Goal: Task Accomplishment & Management: Complete application form

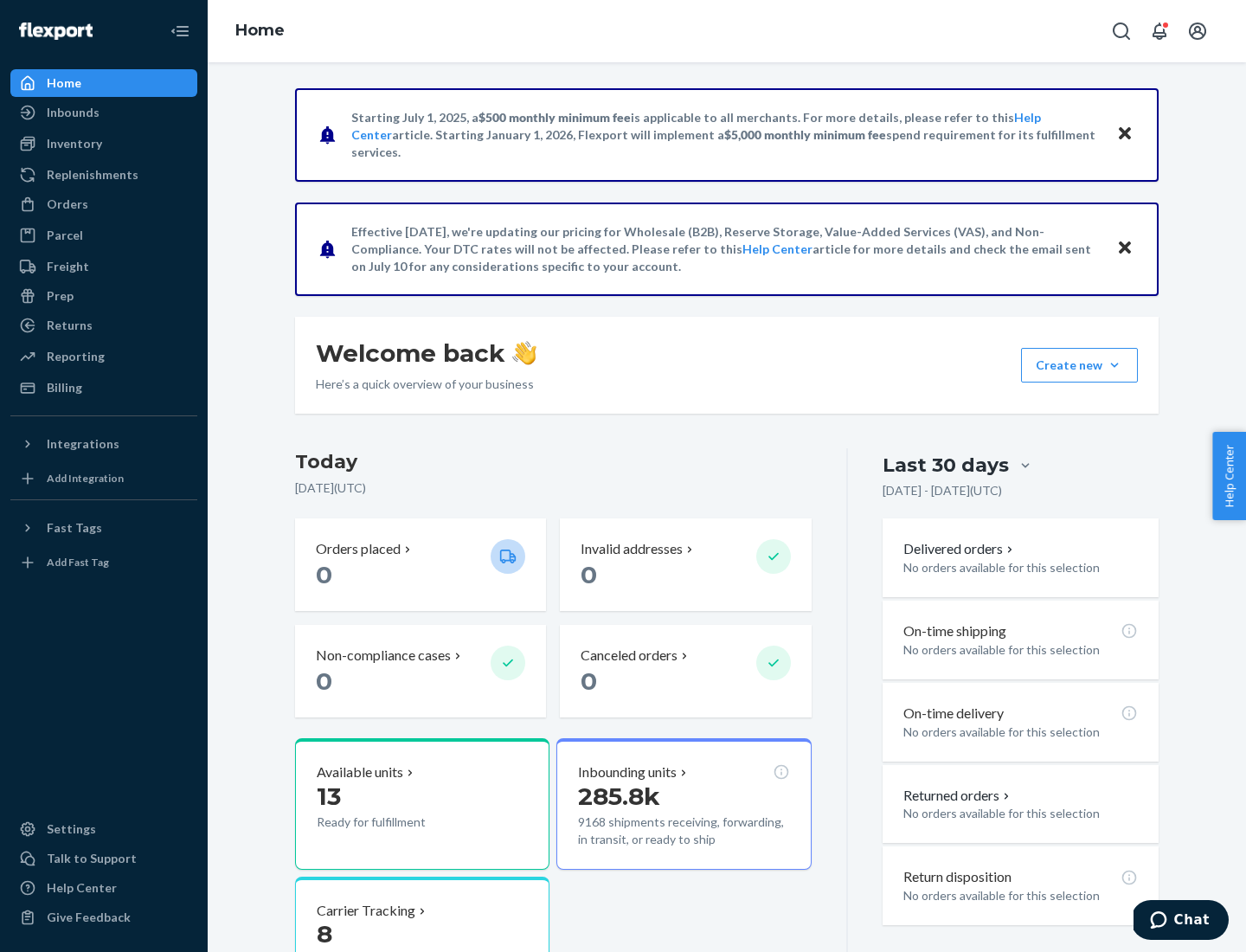
click at [1115, 365] on button "Create new Create new inbound Create new order Create new product" at bounding box center [1080, 365] width 117 height 35
click at [104, 112] on div "Inbounds" at bounding box center [103, 112] width 184 height 24
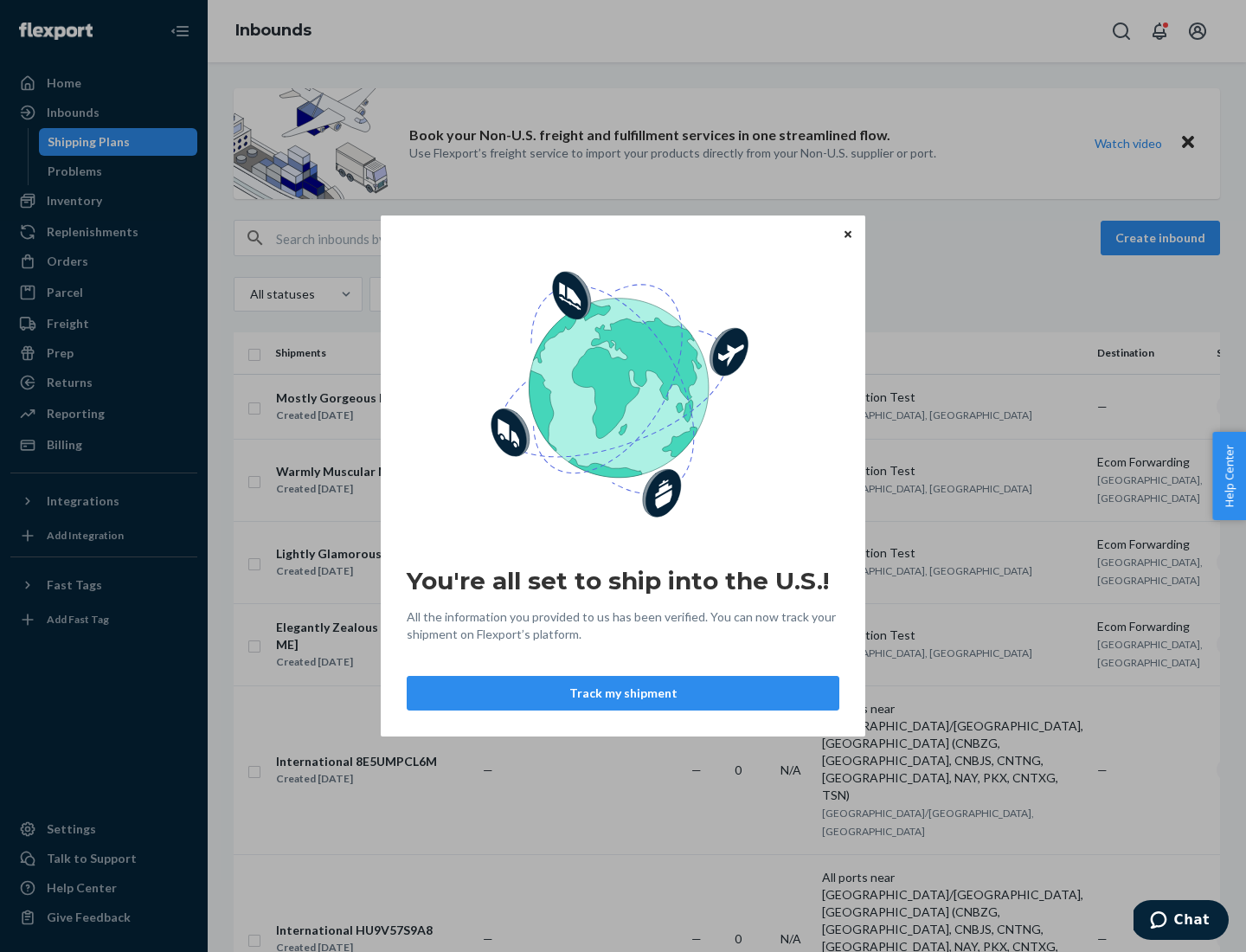
click at [623, 693] on button "Track my shipment" at bounding box center [623, 693] width 433 height 35
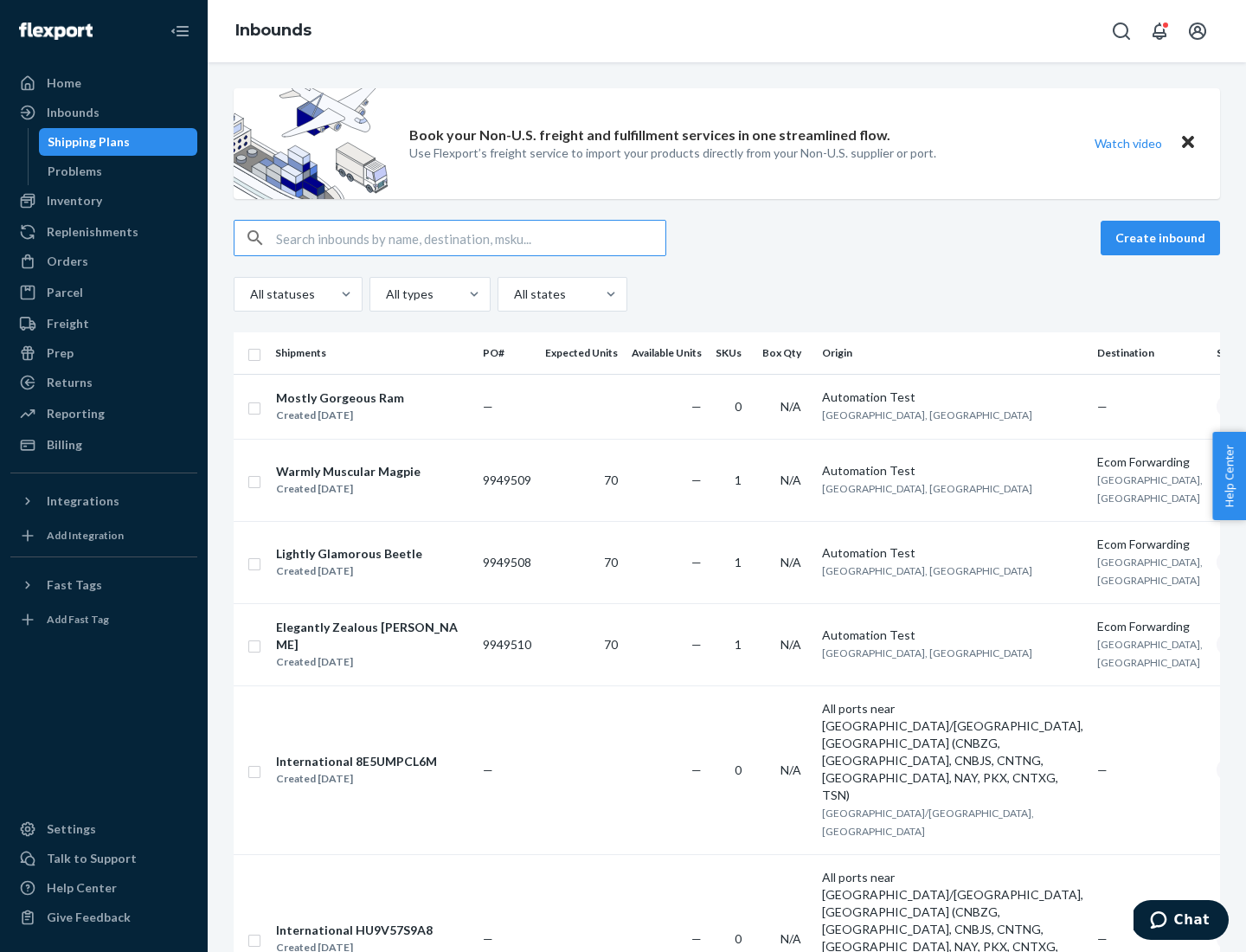
click at [1163, 238] on button "Create inbound" at bounding box center [1160, 238] width 120 height 35
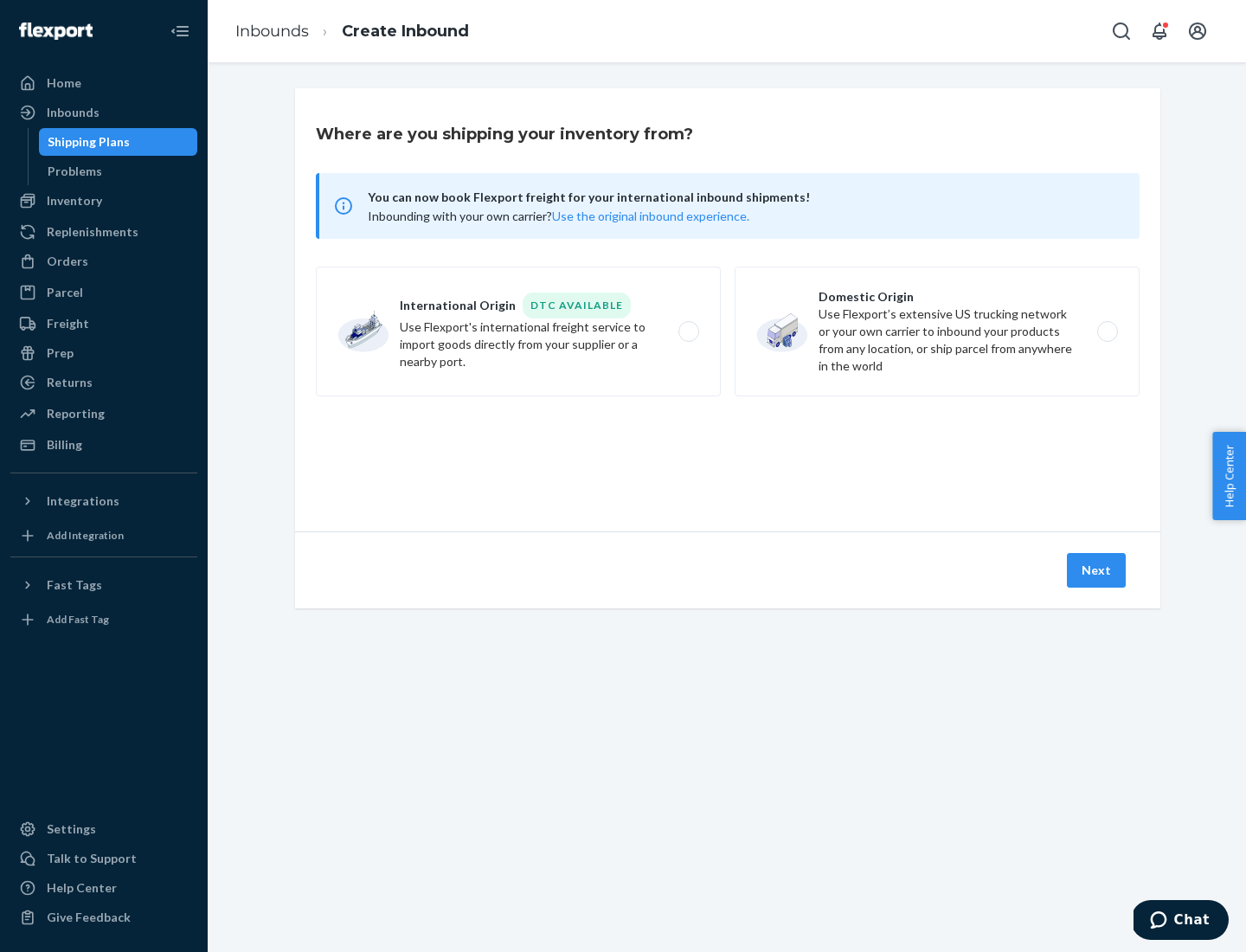
click at [519, 331] on label "International Origin DTC Available Use Flexport's international freight service…" at bounding box center [518, 331] width 405 height 130
click at [688, 331] on input "International Origin DTC Available Use Flexport's international freight service…" at bounding box center [693, 332] width 11 height 11
radio input "true"
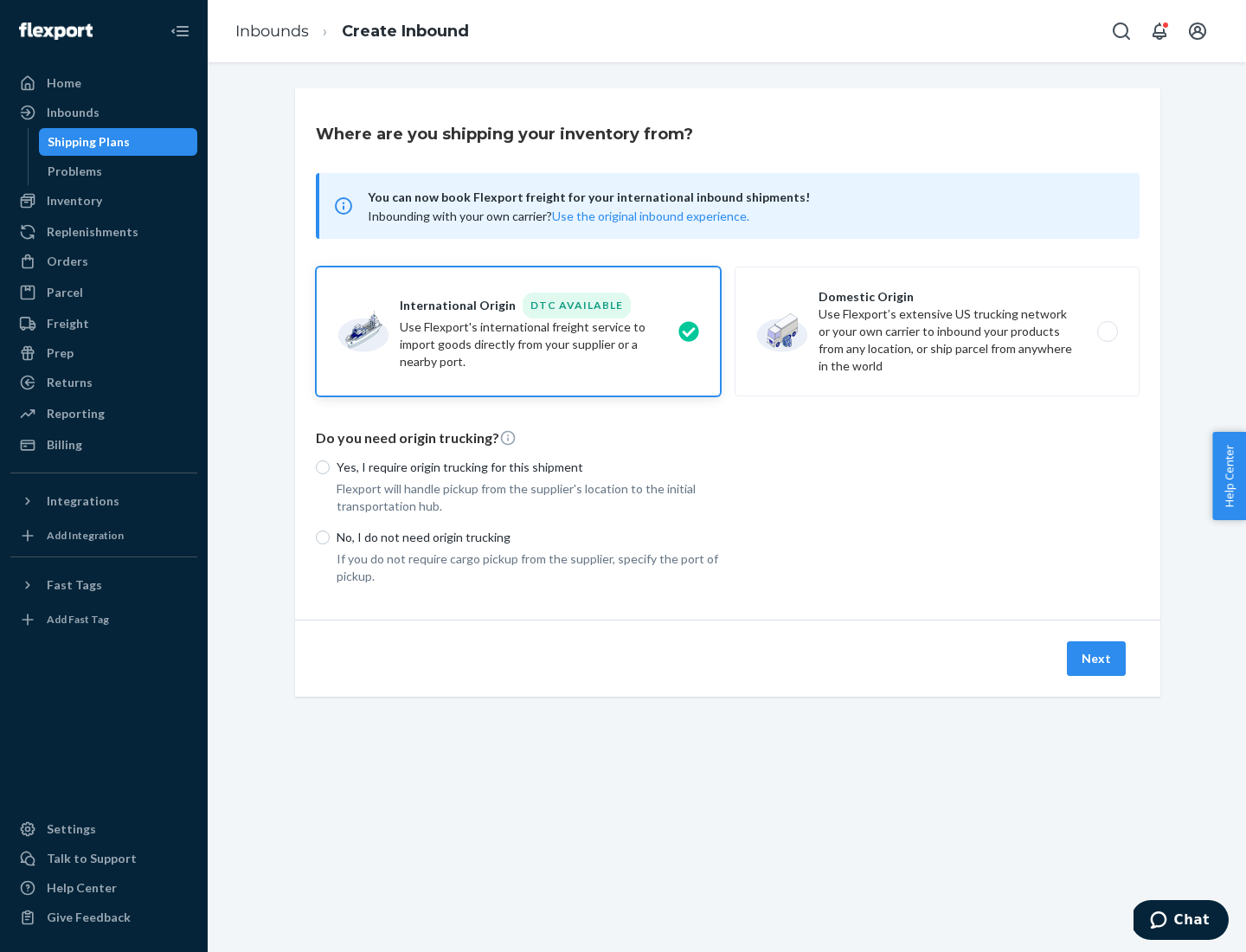
click at [529, 537] on p "No, I do not need origin trucking" at bounding box center [529, 537] width 384 height 17
click at [329, 537] on input "No, I do not need origin trucking" at bounding box center [322, 537] width 14 height 14
radio input "true"
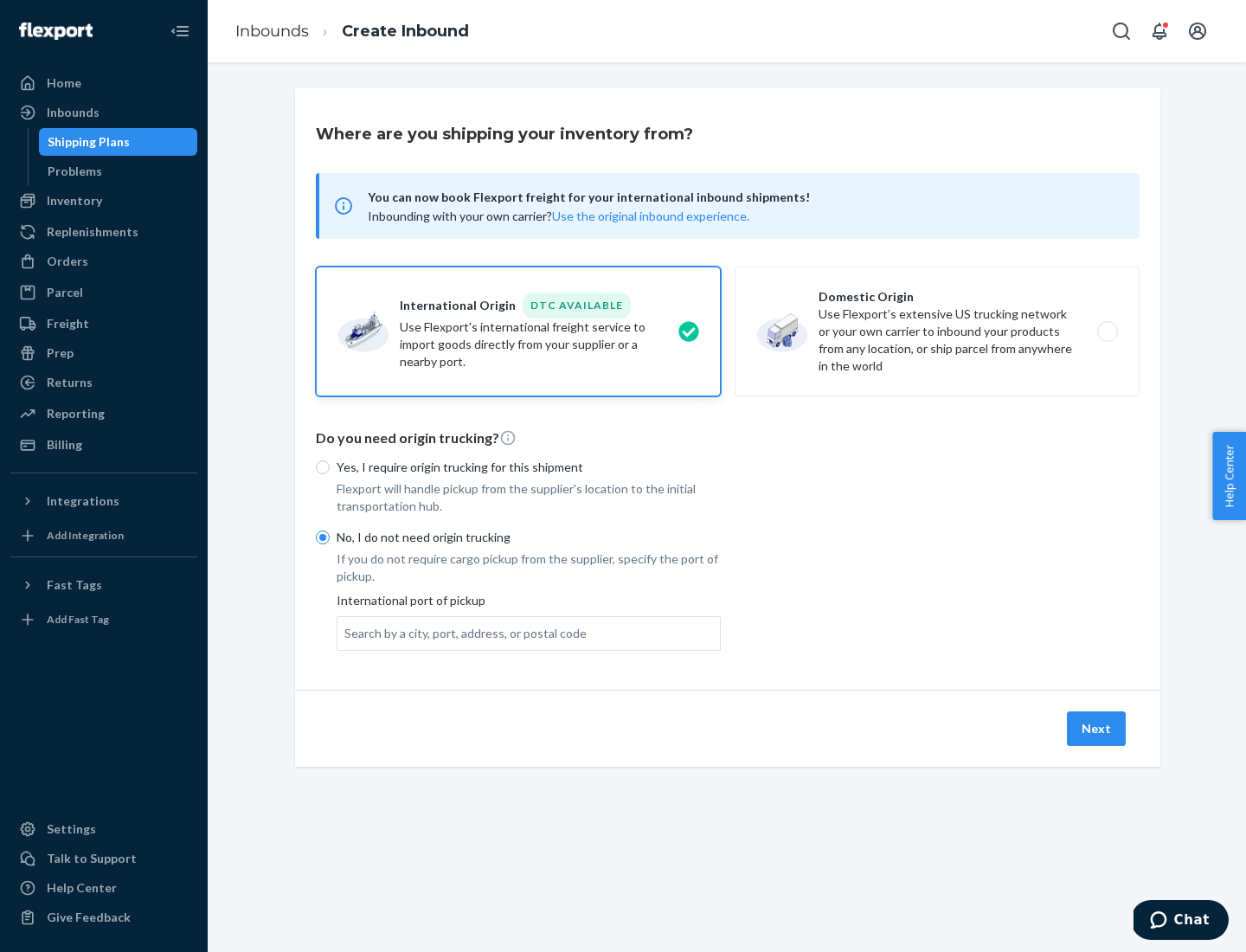
click at [461, 633] on div "Search by a city, port, address, or postal code" at bounding box center [466, 633] width 242 height 17
click at [346, 633] on input "Search by a city, port, address, or postal code" at bounding box center [346, 633] width 2 height 17
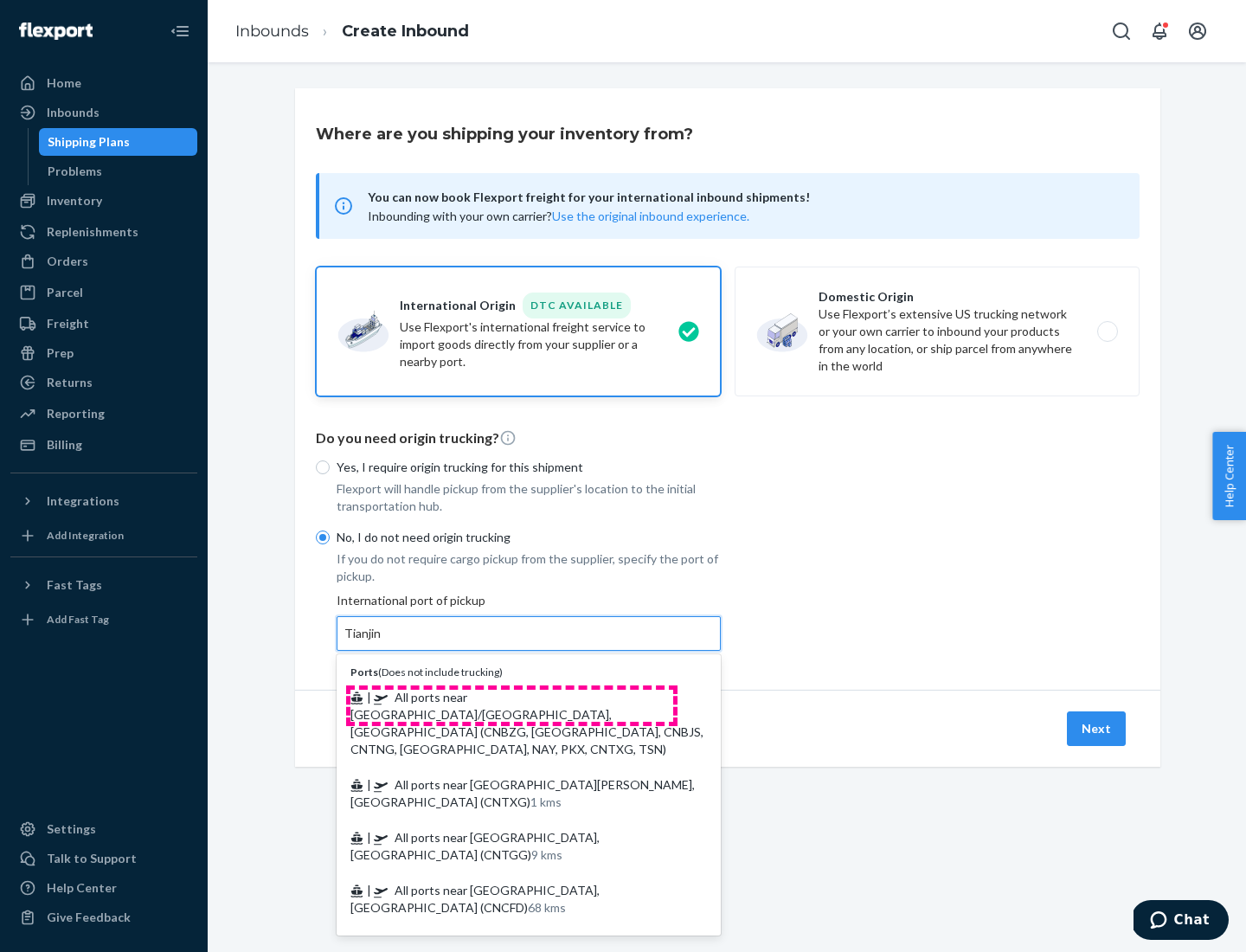
click at [511, 697] on span "| All ports near [GEOGRAPHIC_DATA]/[GEOGRAPHIC_DATA], [GEOGRAPHIC_DATA] (CNBZG,…" at bounding box center [527, 722] width 353 height 67
click at [382, 642] on input "Tianjin" at bounding box center [364, 633] width 38 height 17
type input "All ports near [GEOGRAPHIC_DATA]/[GEOGRAPHIC_DATA], [GEOGRAPHIC_DATA] (CNBZG, […"
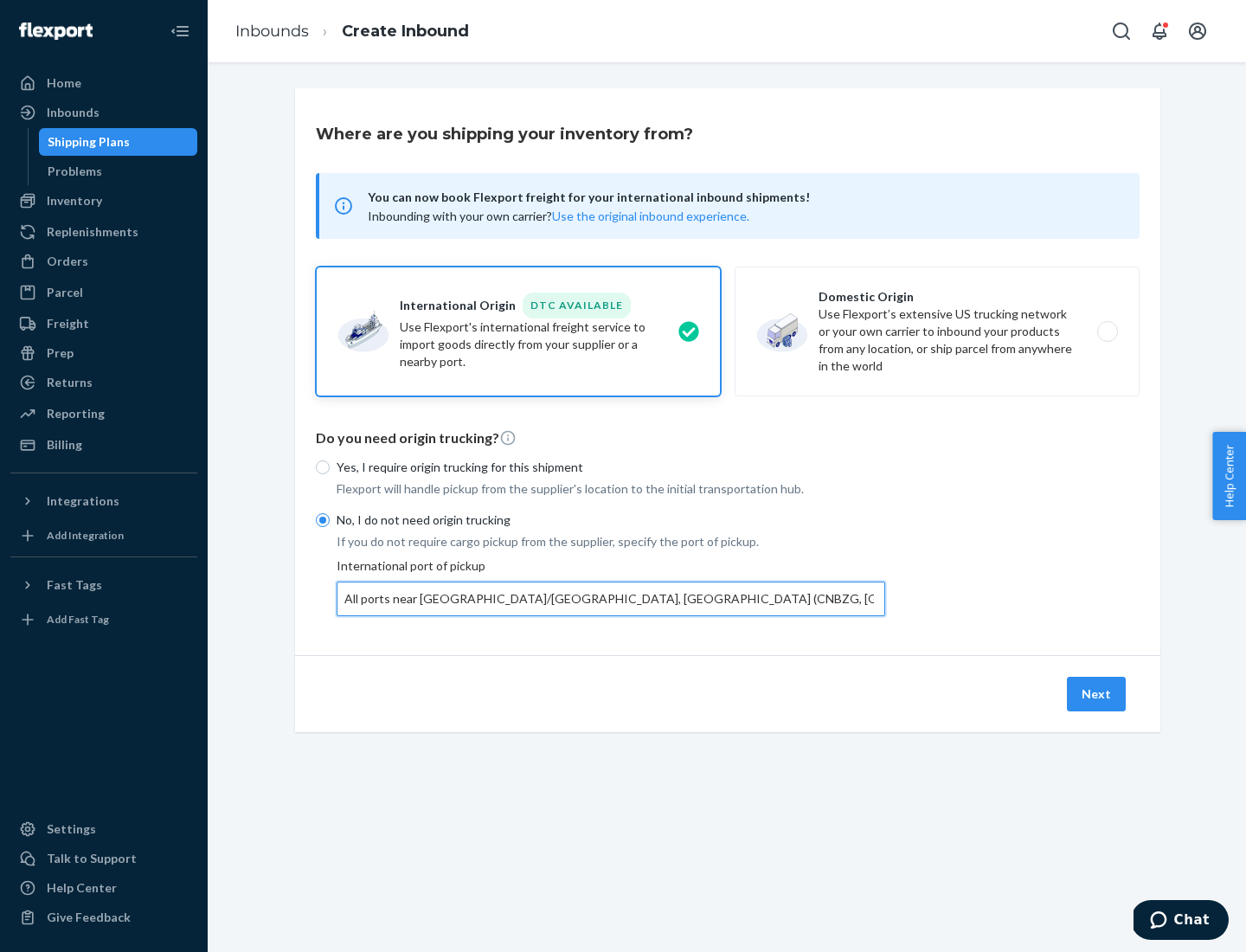
click at [1098, 693] on button "Next" at bounding box center [1096, 694] width 59 height 35
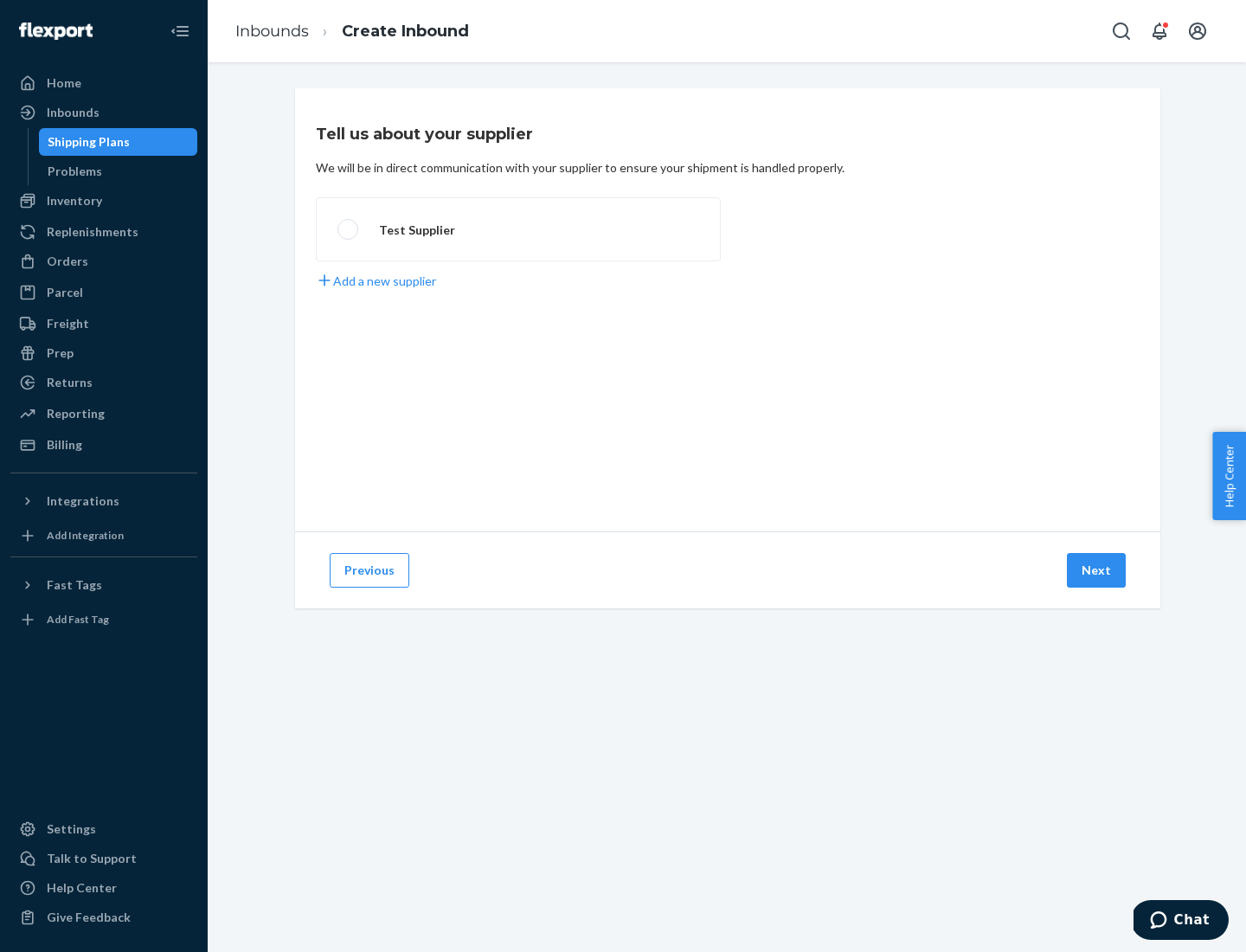
click at [519, 230] on label "Test Supplier" at bounding box center [518, 230] width 405 height 64
click at [349, 230] on input "Test Supplier" at bounding box center [343, 230] width 11 height 11
radio input "true"
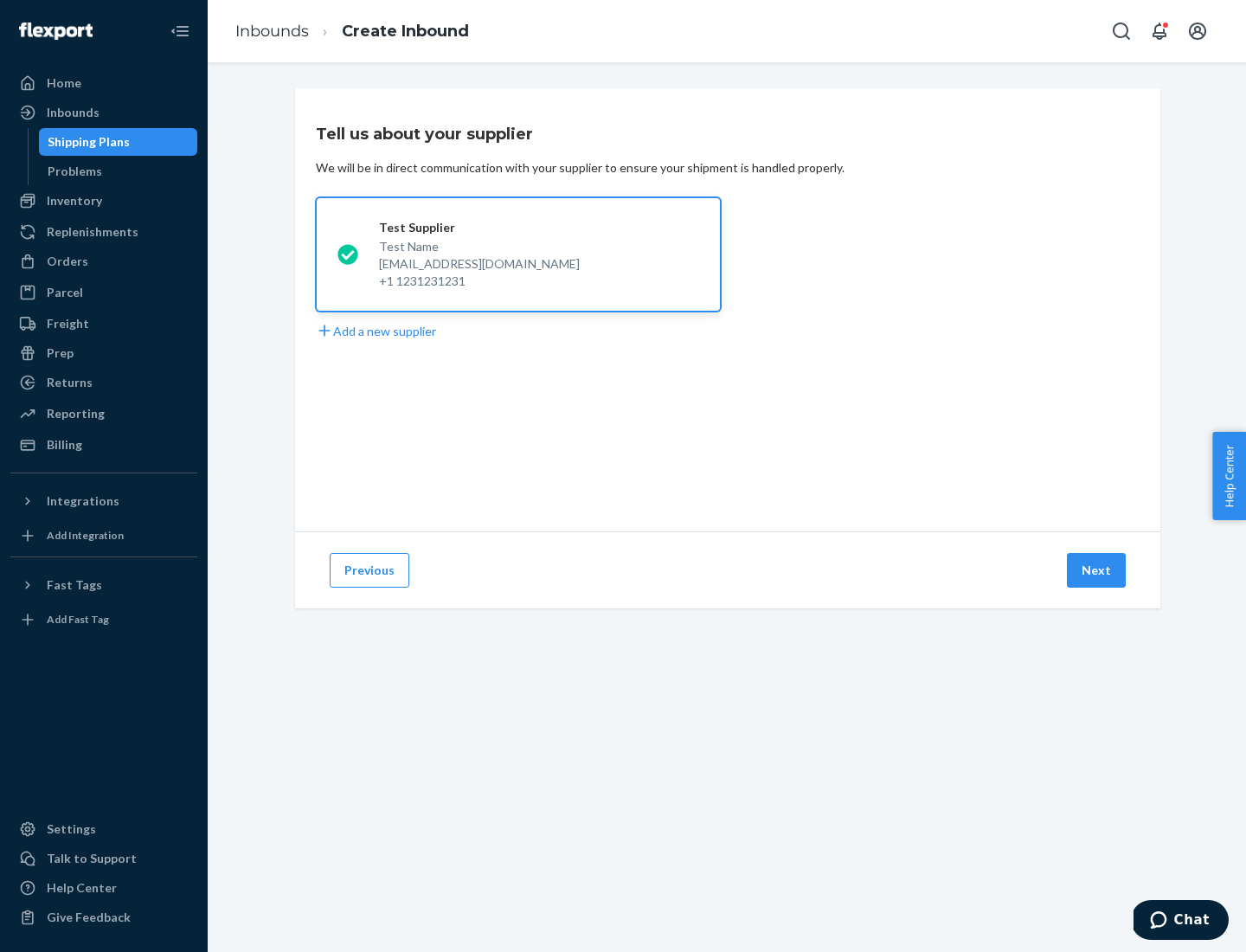
click at [1098, 570] on button "Next" at bounding box center [1096, 571] width 59 height 35
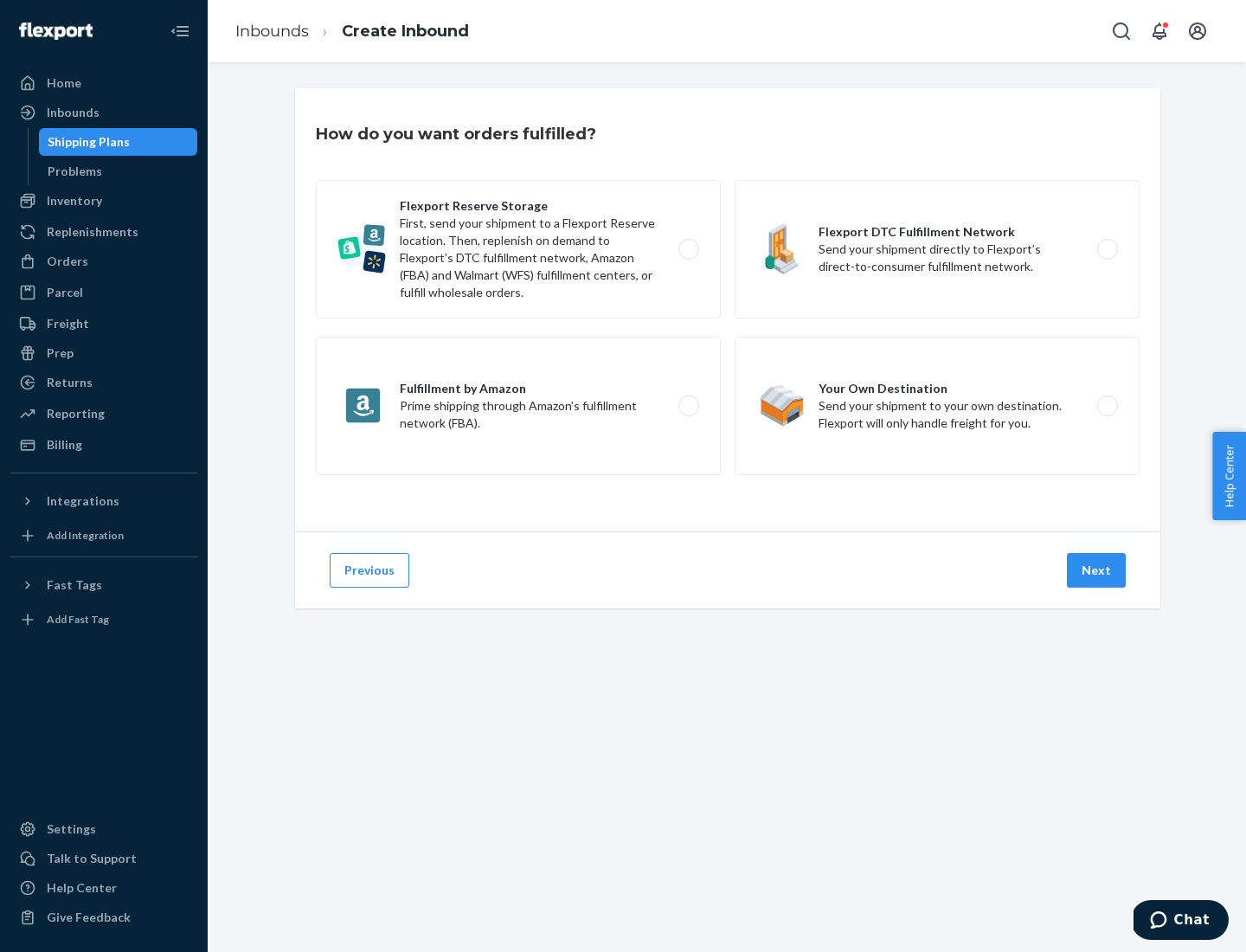
click at [728, 310] on div "Flexport Reserve Storage First, send your shipment to a Flexport Reserve locati…" at bounding box center [727, 329] width 824 height 299
click at [938, 249] on label "Flexport DTC Fulfillment Network Send your shipment directly to Flexport’s dire…" at bounding box center [937, 249] width 405 height 138
click at [1107, 249] on input "Flexport DTC Fulfillment Network Send your shipment directly to Flexport’s dire…" at bounding box center [1112, 250] width 11 height 11
radio input "true"
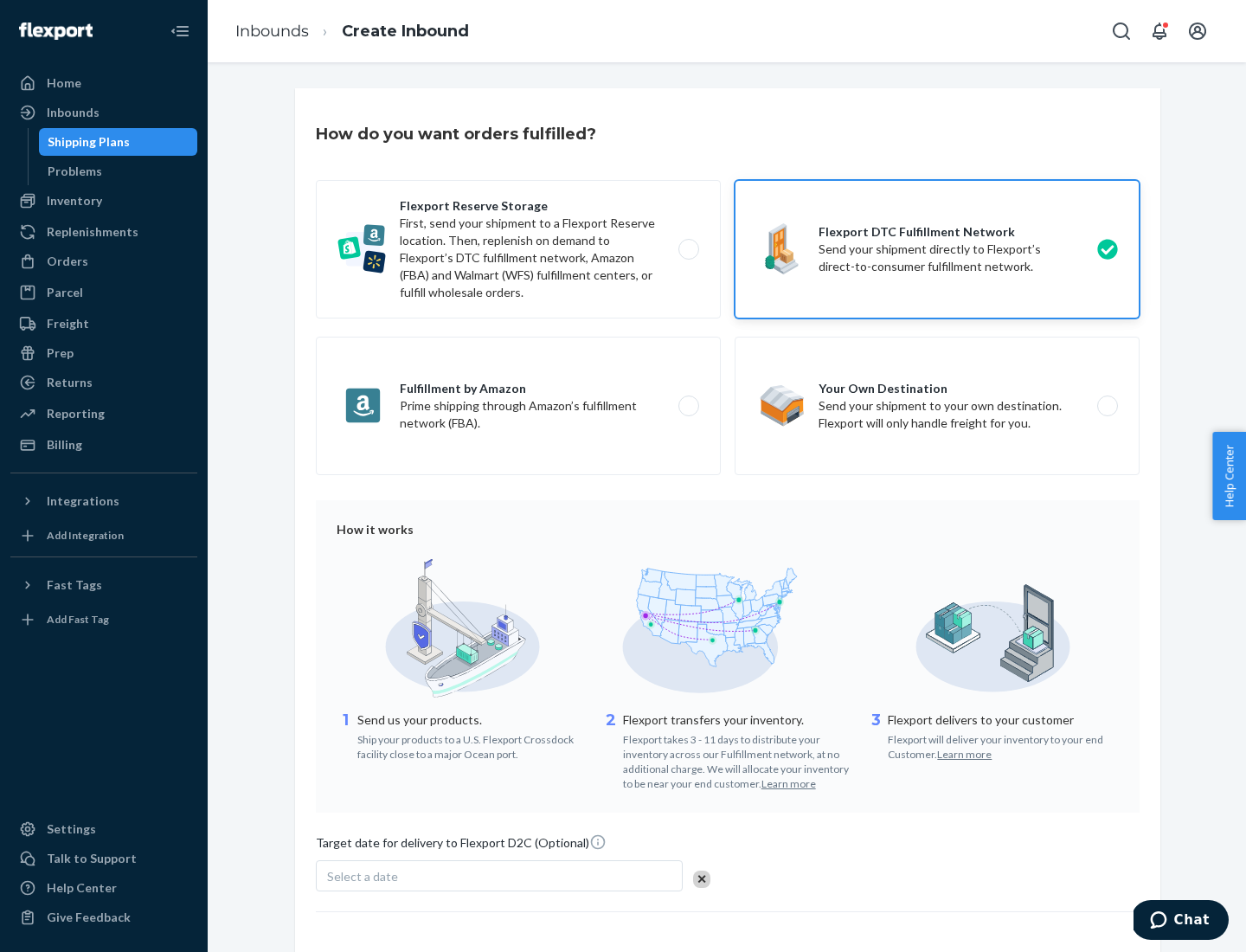
scroll to position [127, 0]
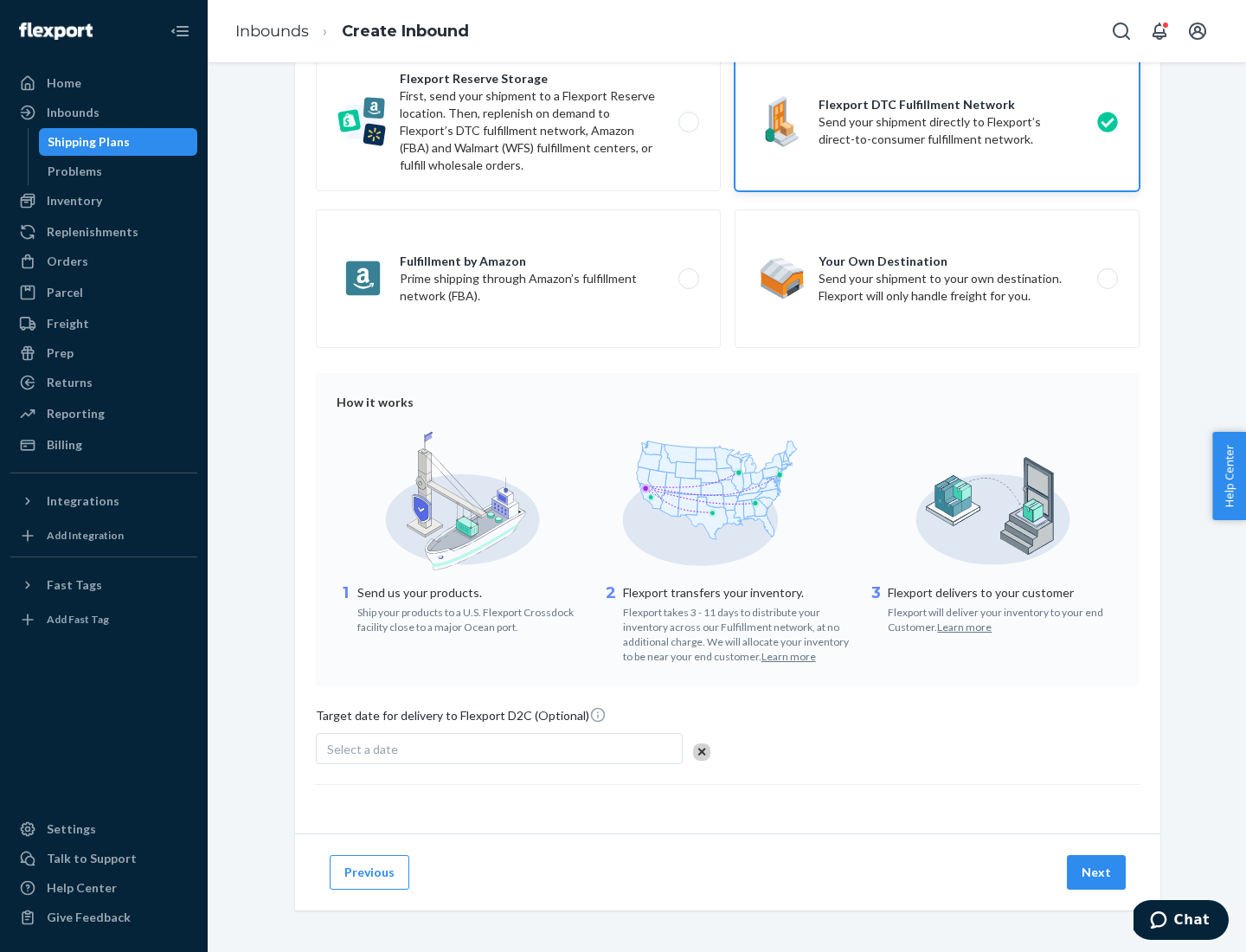
click at [1098, 872] on button "Next" at bounding box center [1096, 872] width 59 height 35
